Goal: Find specific page/section: Find specific page/section

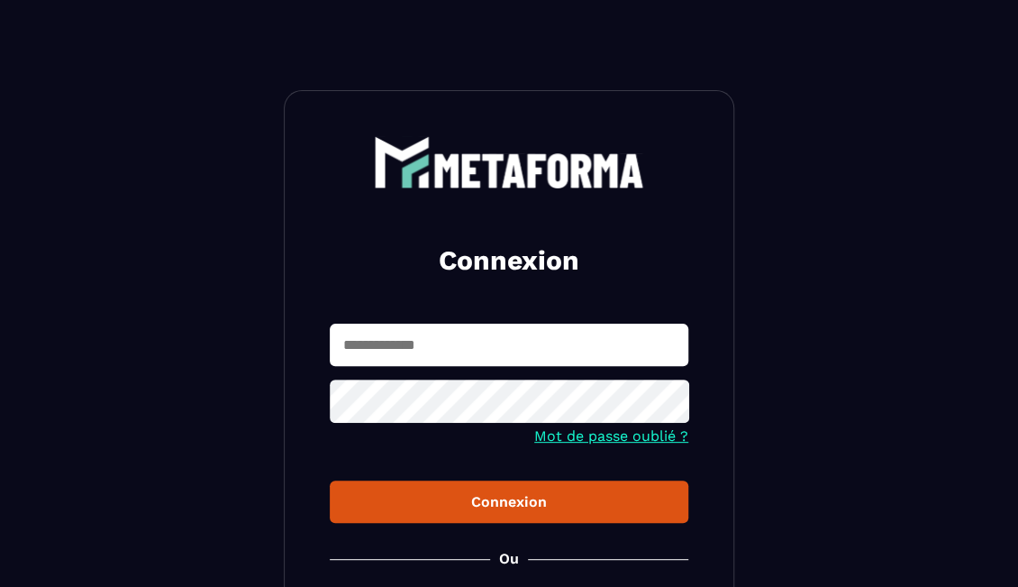
type input "**********"
click at [385, 487] on button "Connexion" at bounding box center [509, 501] width 359 height 42
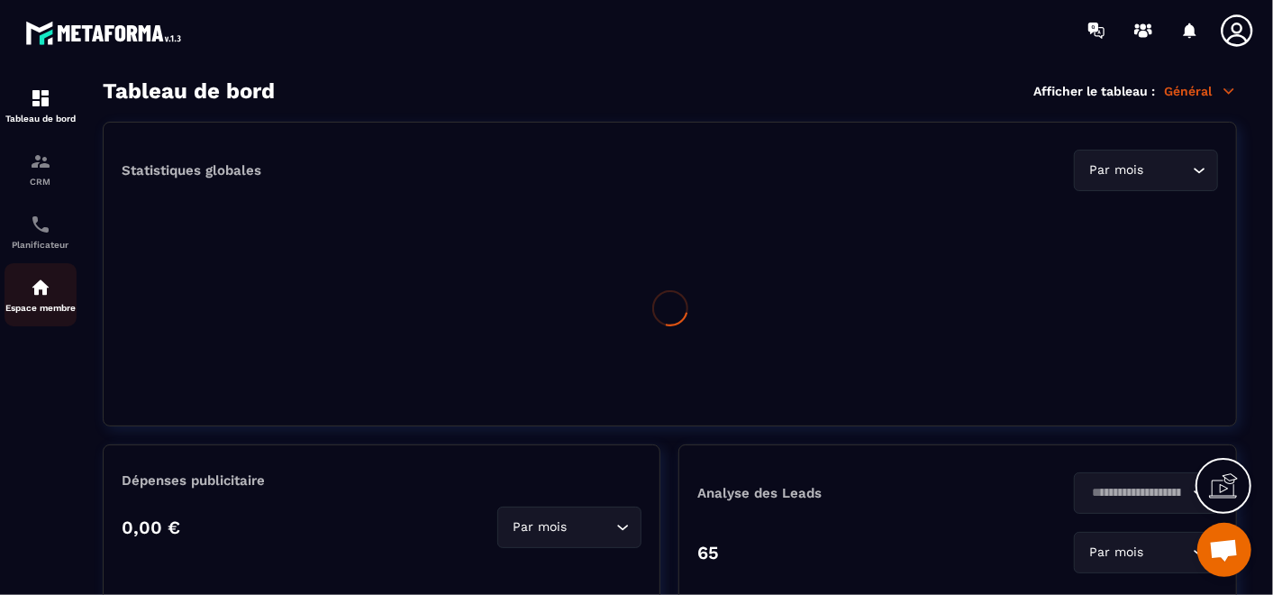
click at [36, 305] on p "Espace membre" at bounding box center [41, 308] width 72 height 10
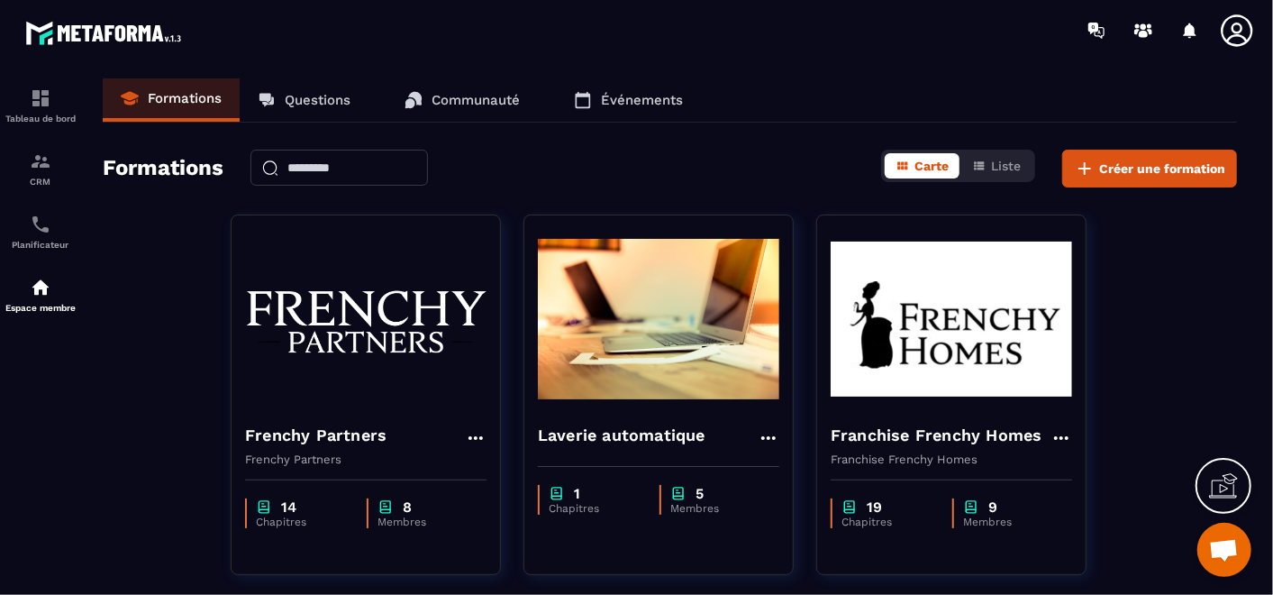
click at [308, 92] on p "Questions" at bounding box center [318, 100] width 66 height 16
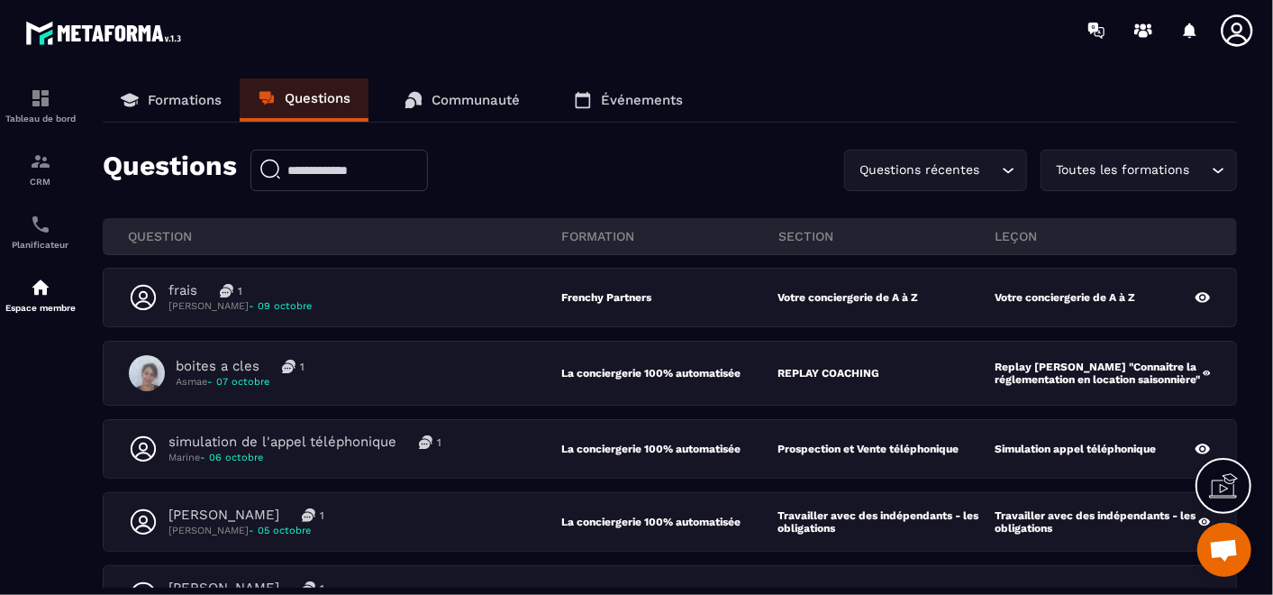
click at [1017, 169] on input "Search for option" at bounding box center [1201, 170] width 14 height 20
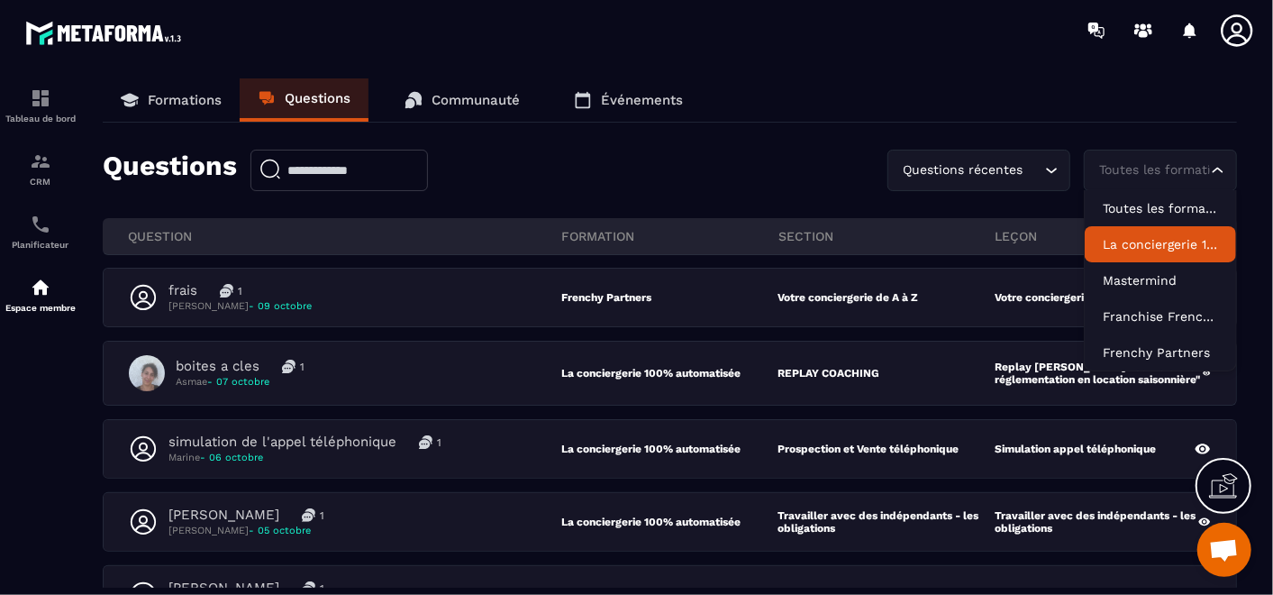
click at [1017, 248] on p "La conciergerie 100% automatisée" at bounding box center [1160, 244] width 115 height 18
